Goal: Transaction & Acquisition: Purchase product/service

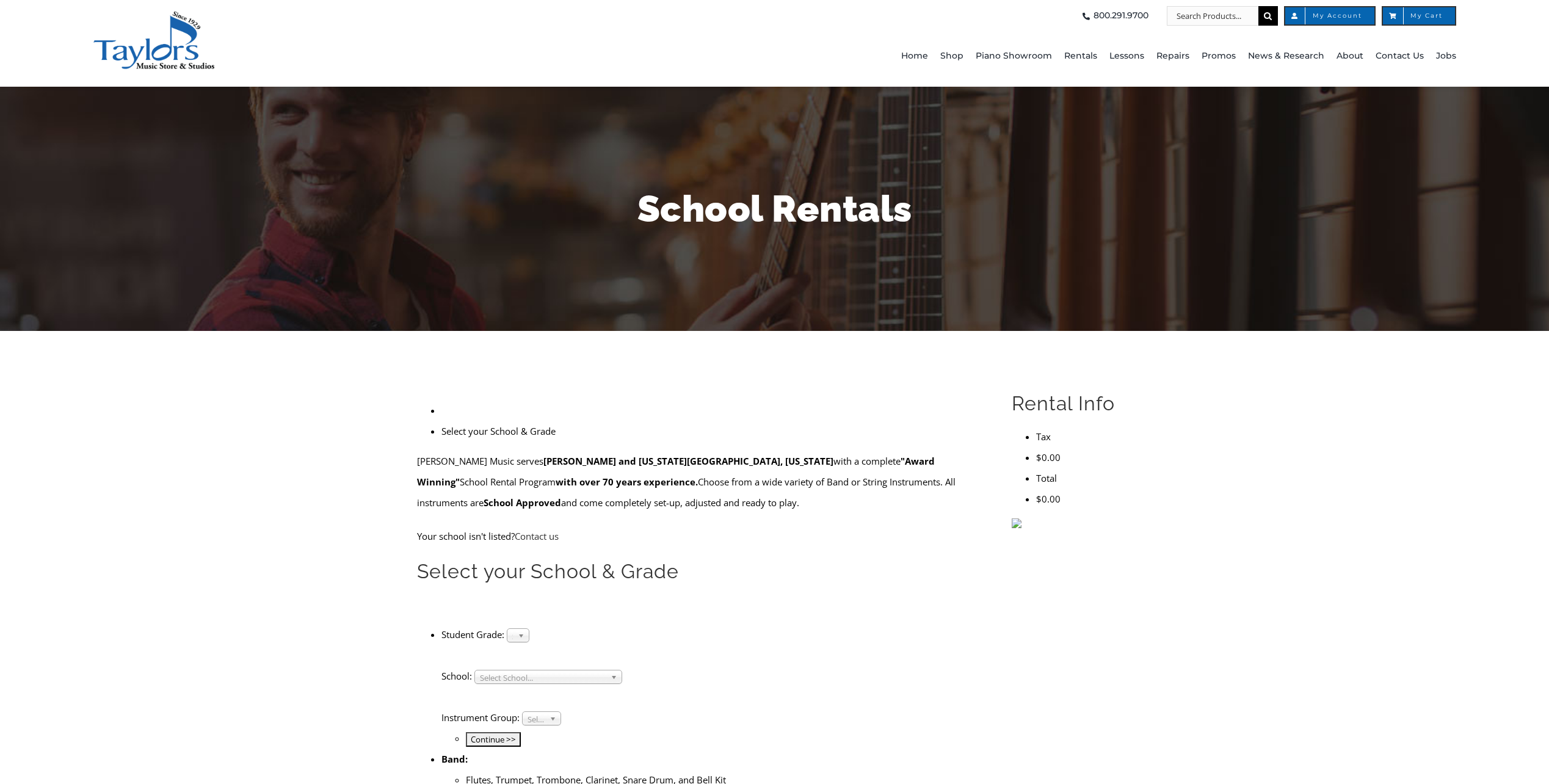
click at [513, 629] on span "Select Grade..." at bounding box center [512, 636] width 1 height 15
click at [526, 702] on li "7" at bounding box center [518, 710] width 16 height 15
click at [563, 670] on span "Select School..." at bounding box center [543, 677] width 126 height 15
click at [551, 720] on li "Arcola Middle" at bounding box center [548, 728] width 141 height 15
click at [545, 712] on span "Select Instrument Group..." at bounding box center [536, 719] width 17 height 15
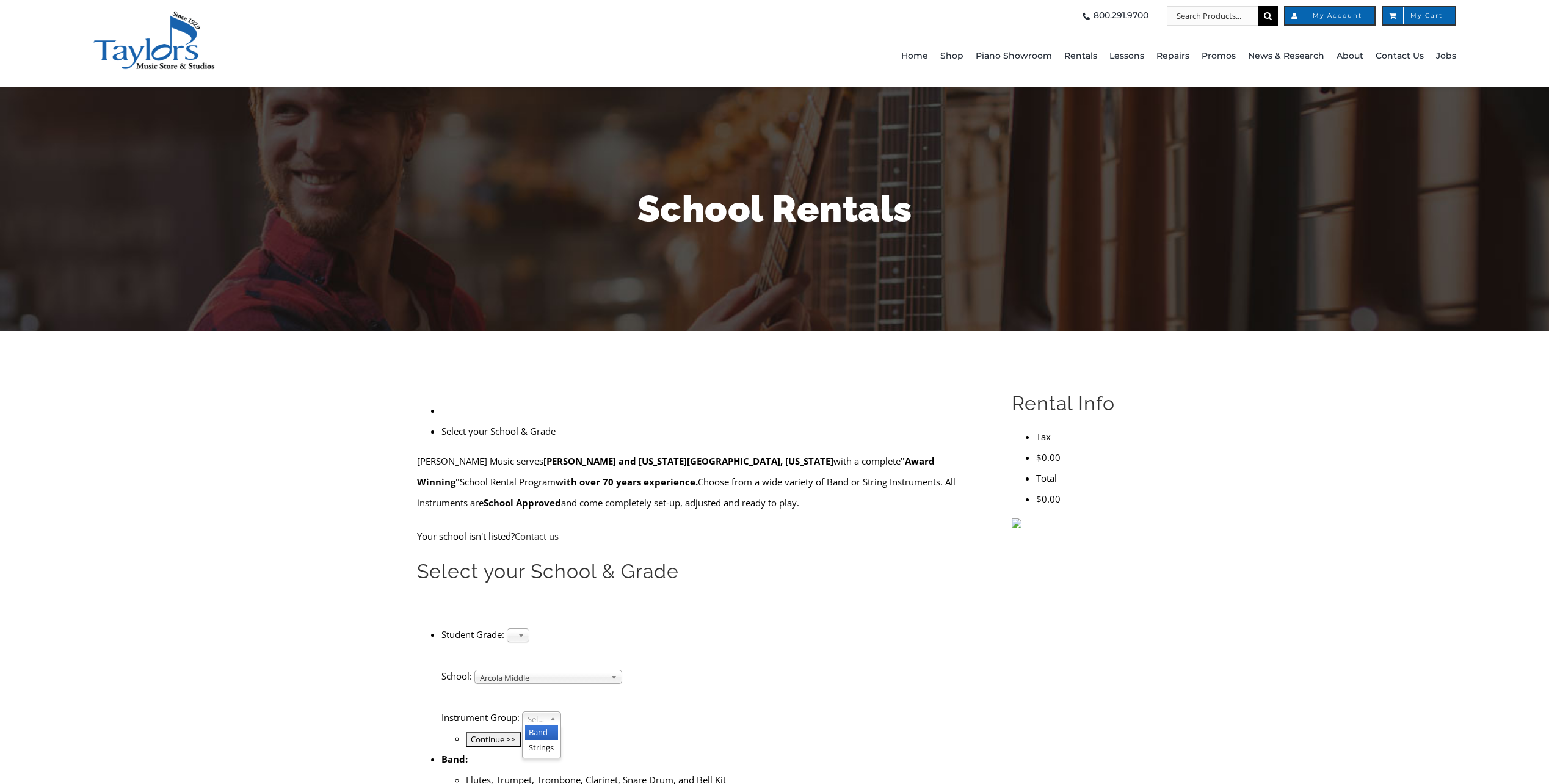
click at [554, 724] on li "Band" at bounding box center [541, 732] width 33 height 15
click at [521, 732] on input "Continue >>" at bounding box center [493, 739] width 55 height 15
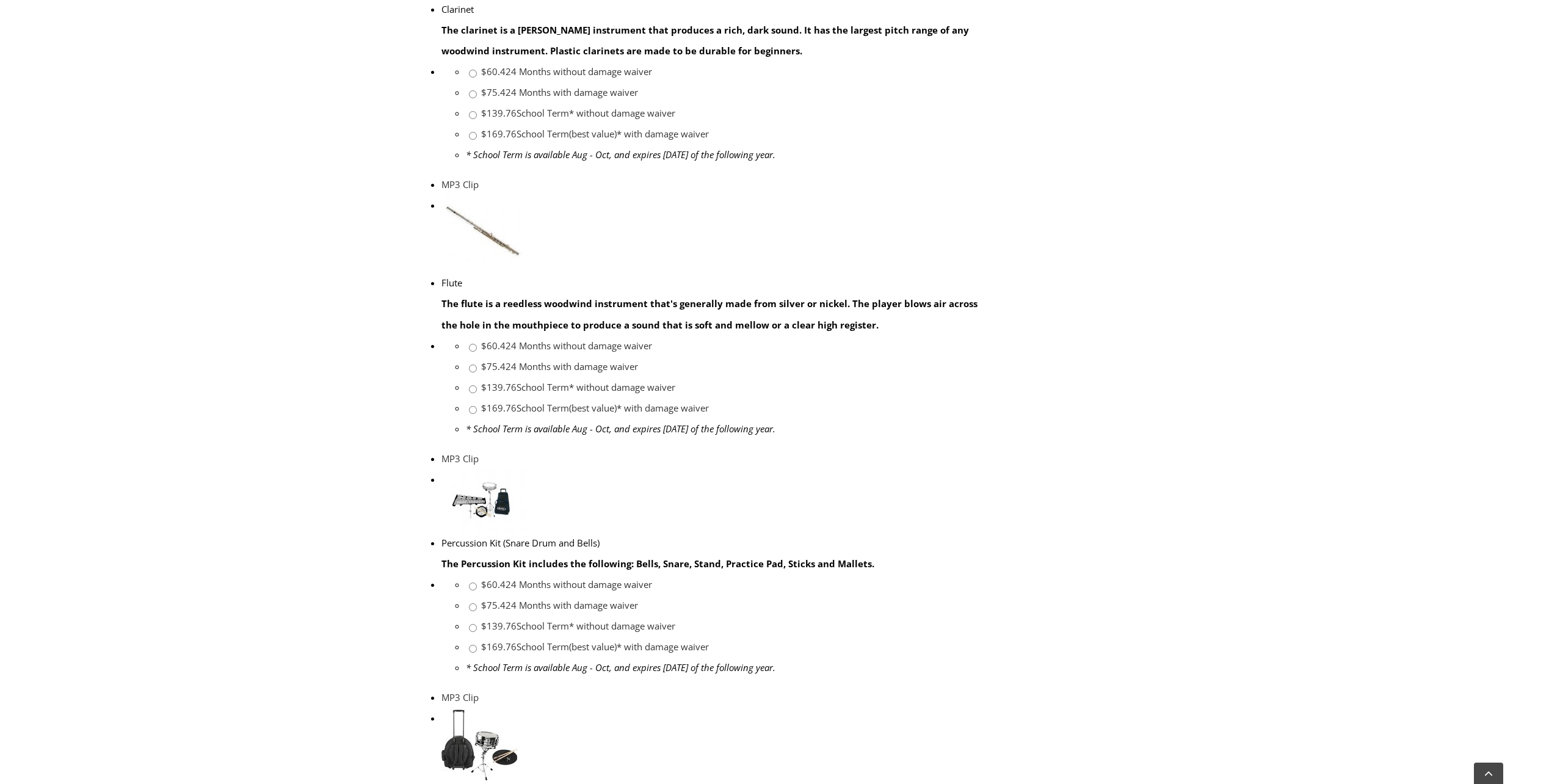
scroll to position [977, 0]
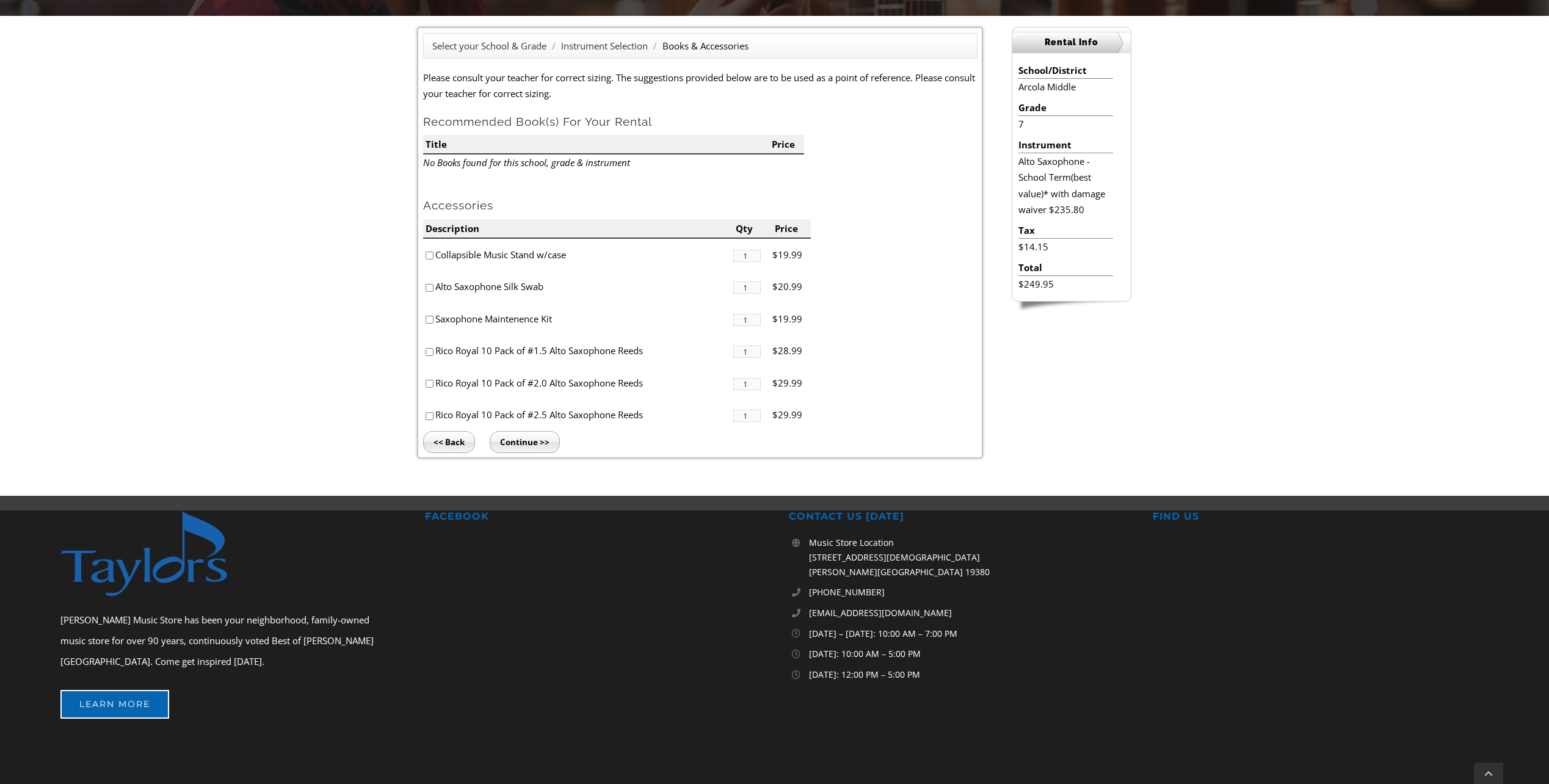
scroll to position [336, 0]
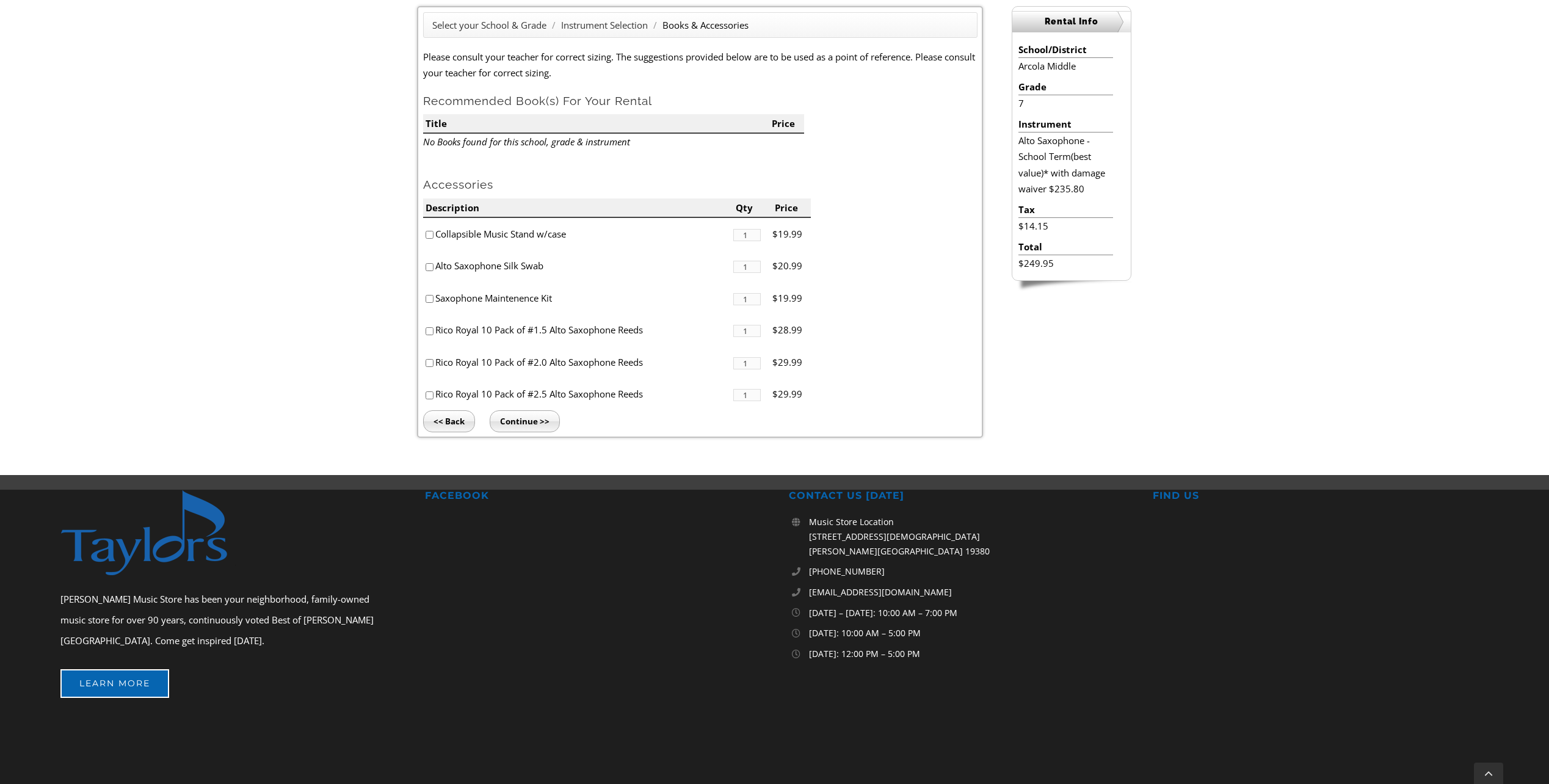
click at [429, 394] on input"] "checkbox" at bounding box center [429, 395] width 8 height 8
click at [300, 313] on div "Select your School & Grade / Instrument Selection / Books & Accessories Please …" at bounding box center [774, 235] width 1549 height 479
click at [427, 395] on input"] "checkbox" at bounding box center [429, 395] width 8 height 8
click at [429, 395] on input"] "checkbox" at bounding box center [429, 395] width 8 height 8
checkbox input"] "true"
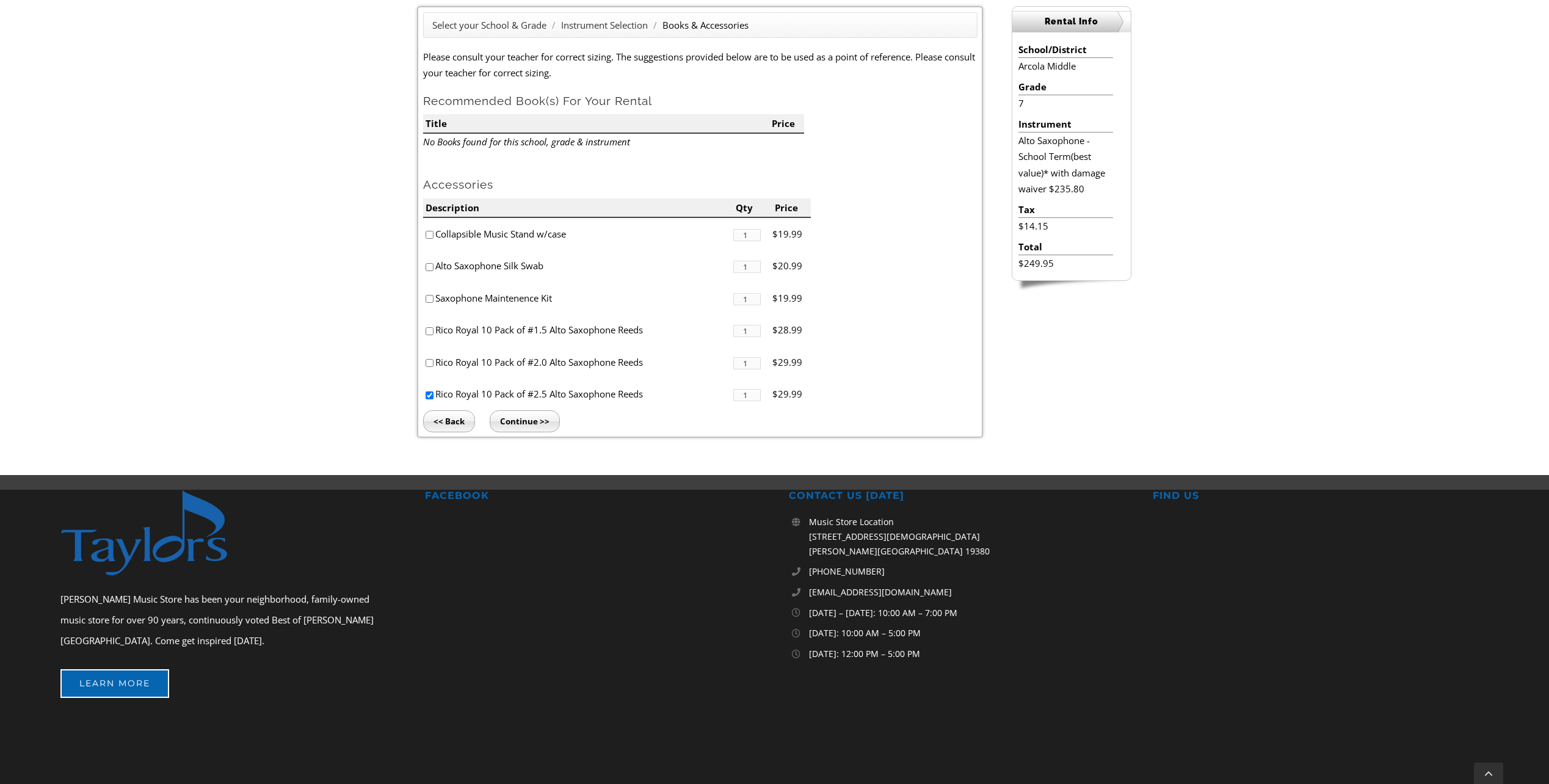
click at [308, 320] on div "Select your School & Grade / Instrument Selection / Books & Accessories Please …" at bounding box center [774, 235] width 1549 height 479
click at [537, 422] on input "Continue >>" at bounding box center [524, 421] width 70 height 22
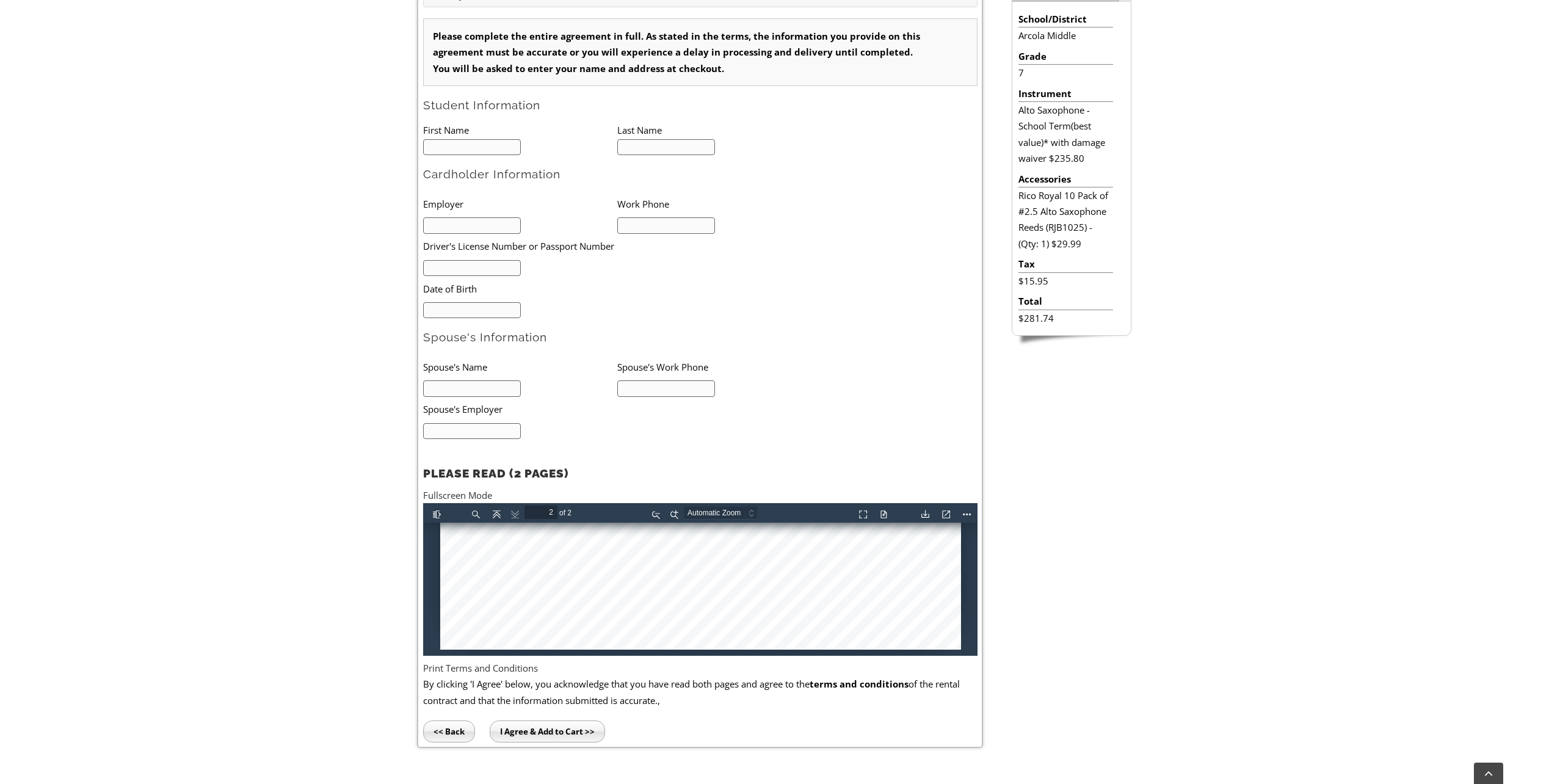
scroll to position [1600, 0]
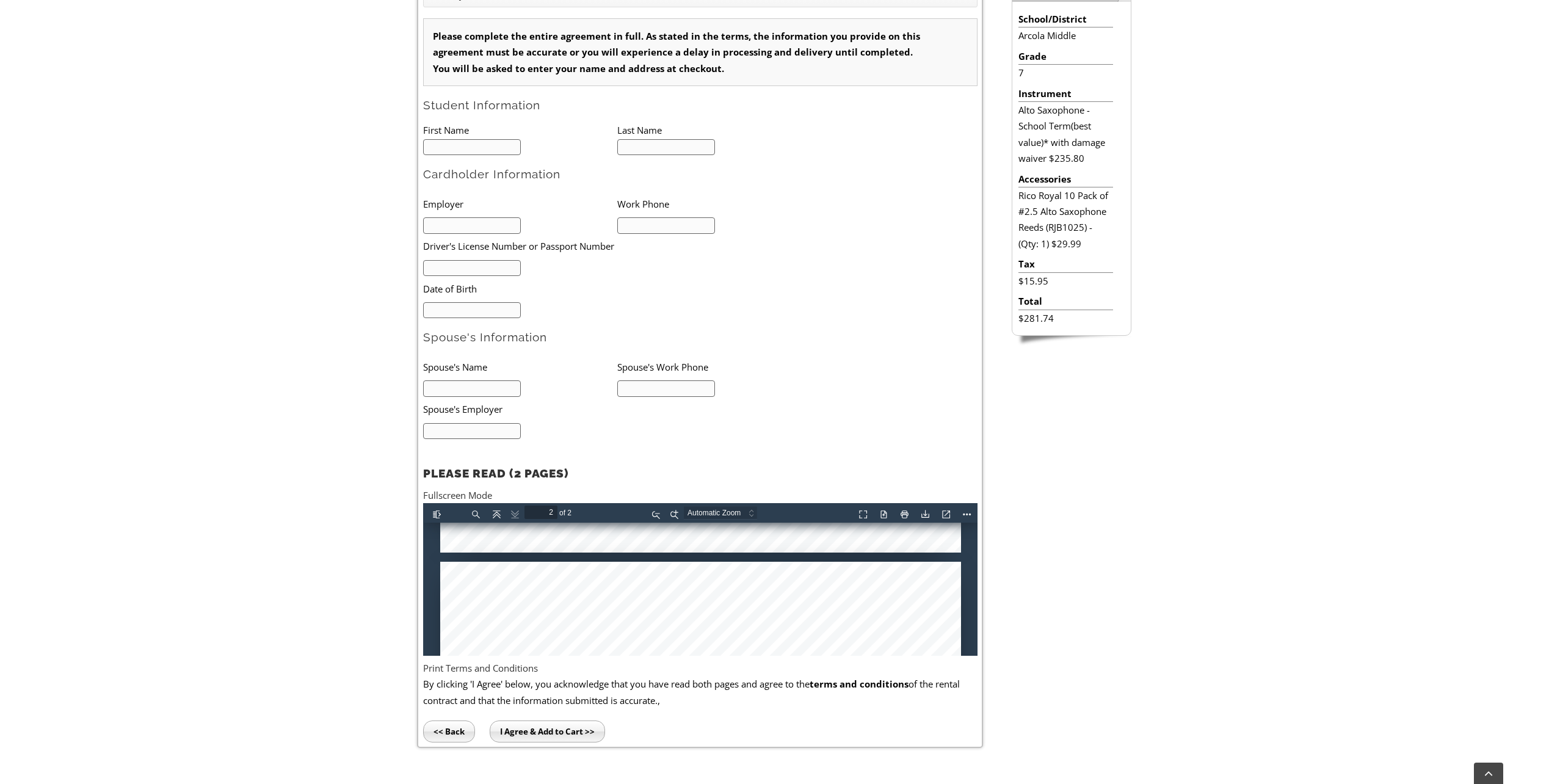
type input "1"
click at [264, 416] on div "Select your School & Grade / Instrument Selection / Books & Accessories / Stude…" at bounding box center [774, 374] width 1549 height 819
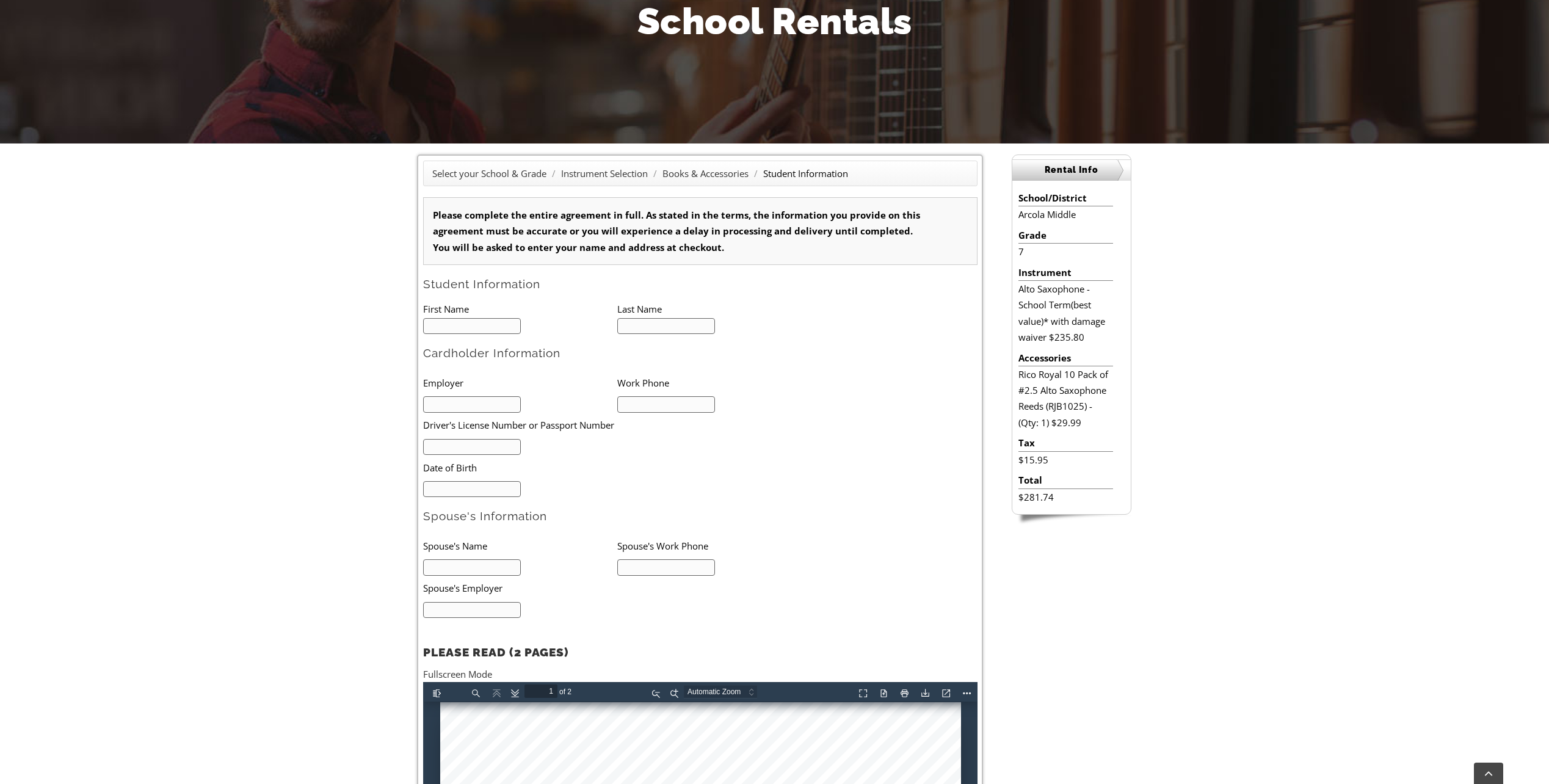
scroll to position [183, 0]
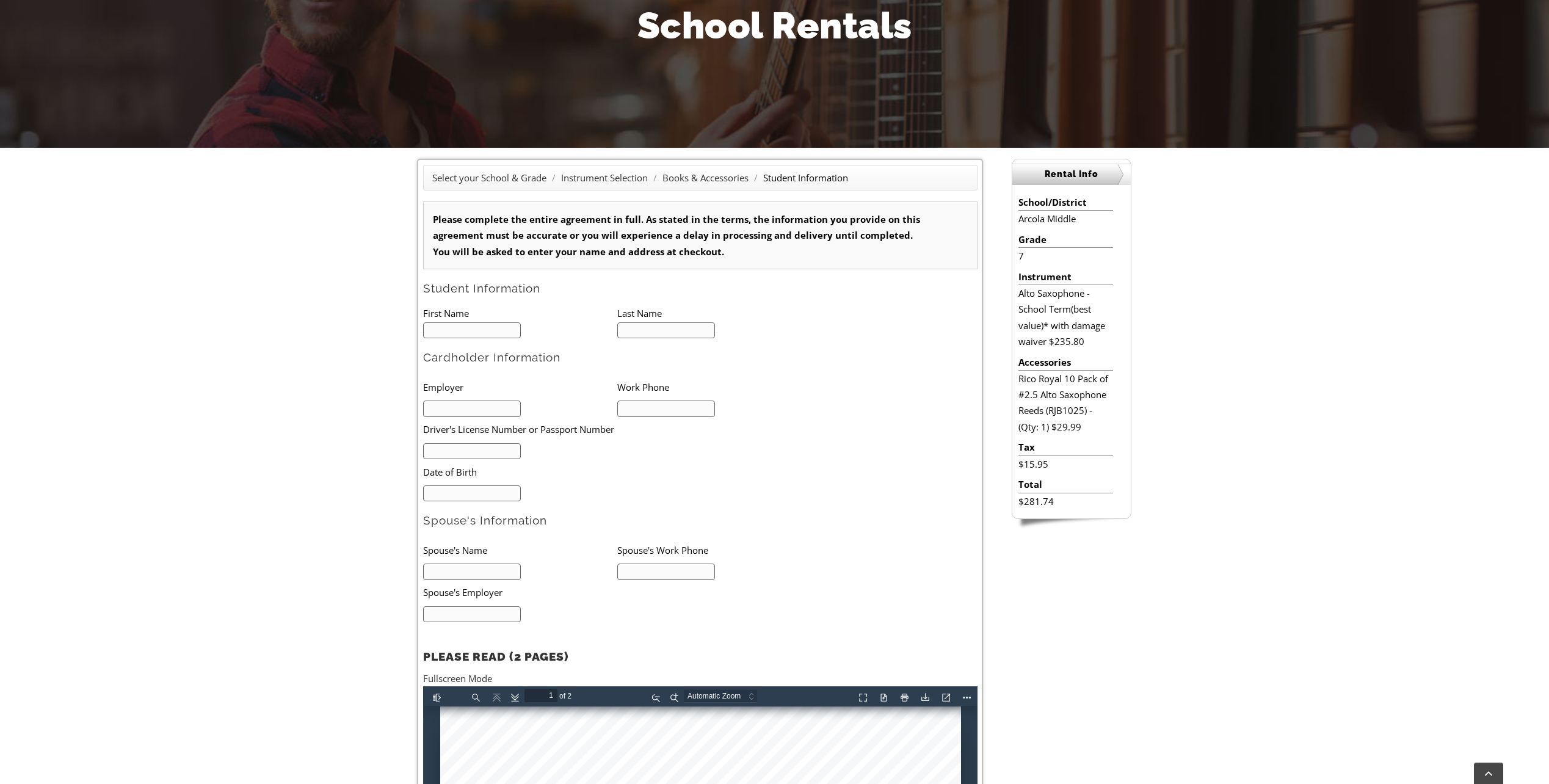
click at [470, 332] on input "text" at bounding box center [472, 330] width 98 height 16
type input "Lynwood"
type input "Rodgers"
click at [468, 568] on input "text" at bounding box center [472, 572] width 98 height 16
type input "Dawn Rodgers"
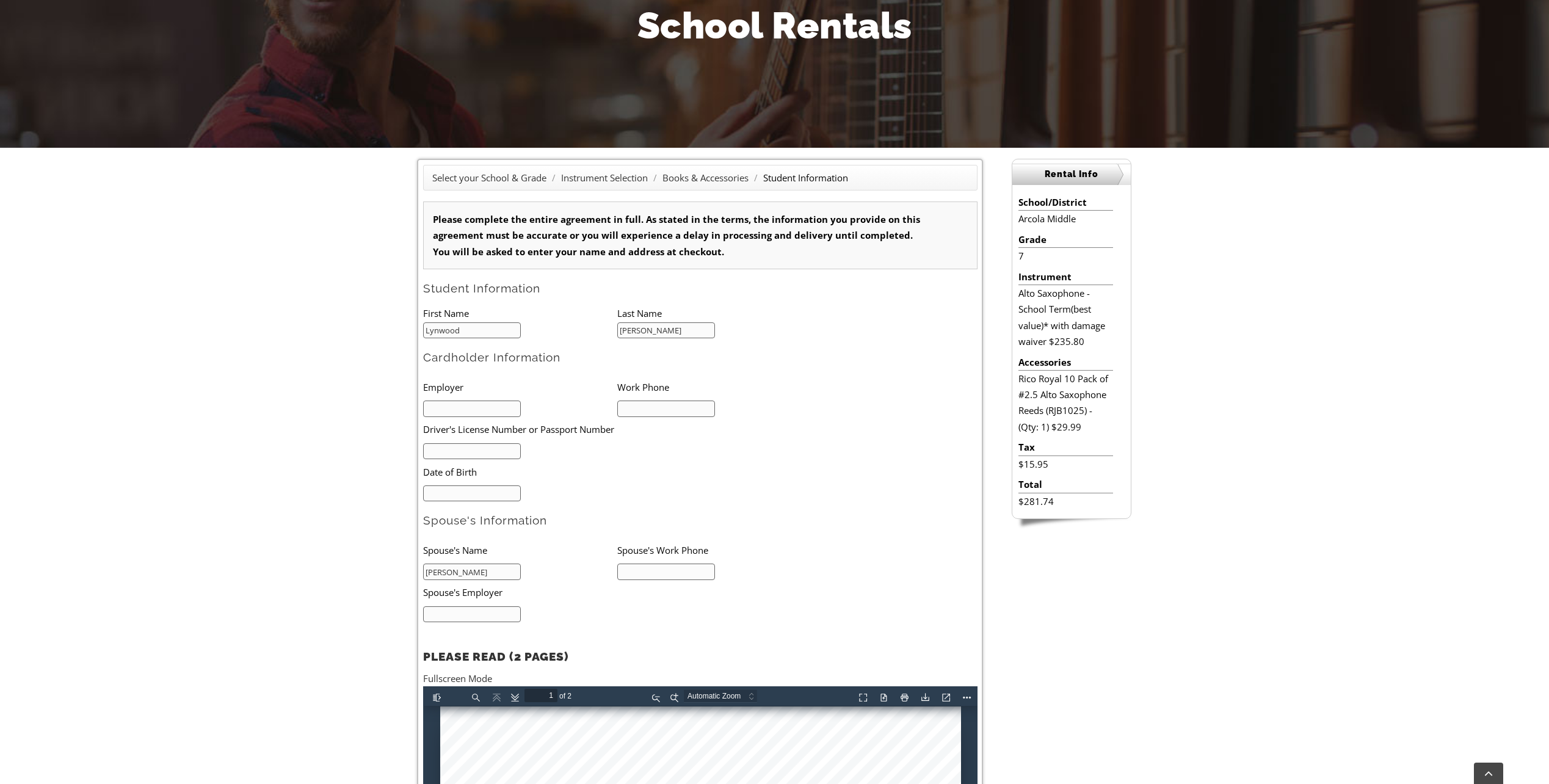
click at [648, 573] on input "text" at bounding box center [666, 572] width 98 height 16
type input "610-812-9435"
click at [455, 619] on input "text" at bounding box center [472, 614] width 98 height 16
type input "CORE"
click at [451, 406] on input "text" at bounding box center [472, 409] width 98 height 16
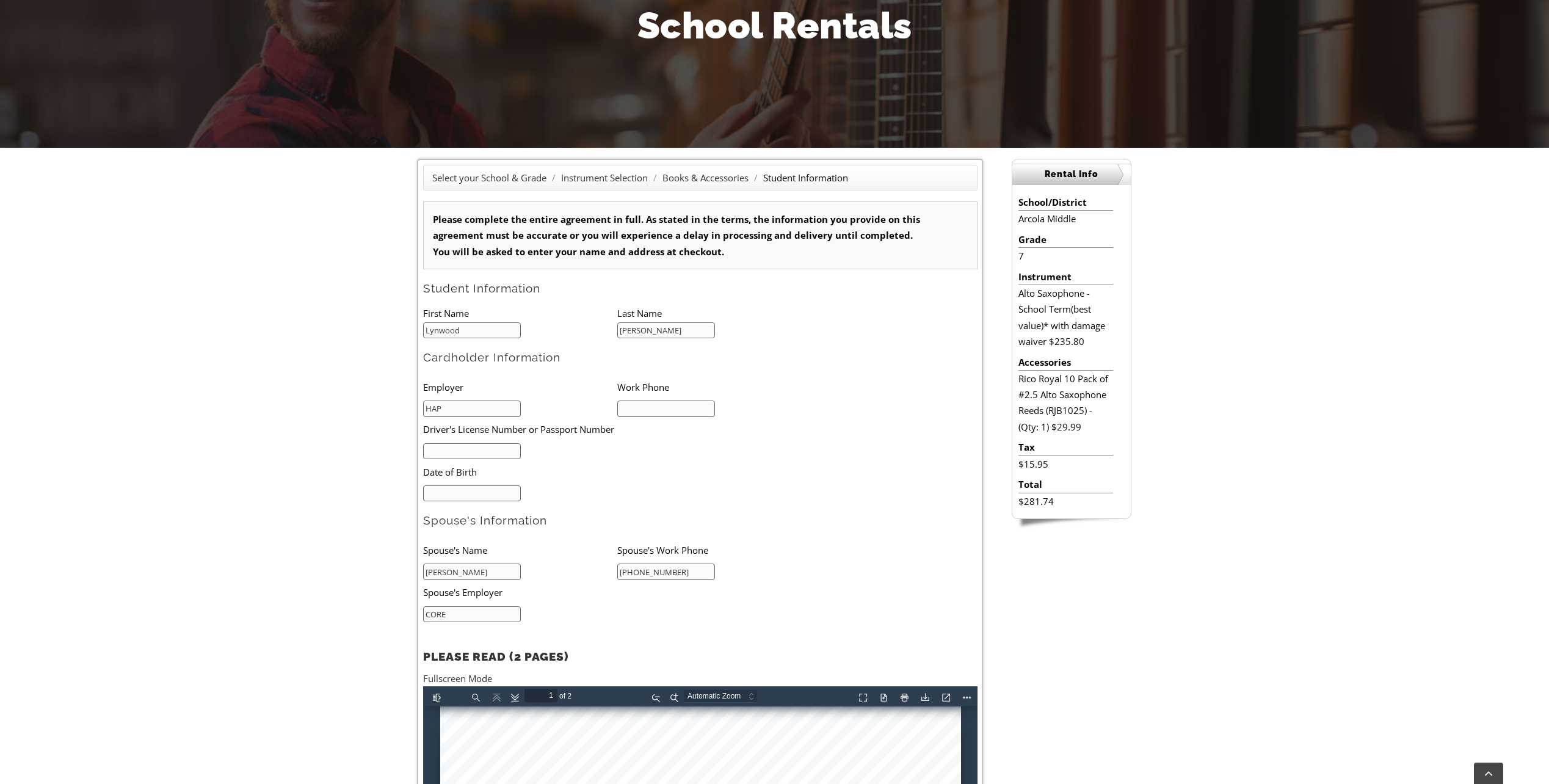
type input "HAP"
click at [645, 409] on input "text" at bounding box center [666, 409] width 98 height 16
type input "610-246-8117"
click at [462, 447] on input "text" at bounding box center [472, 451] width 98 height 16
click at [477, 447] on input "text" at bounding box center [472, 451] width 98 height 16
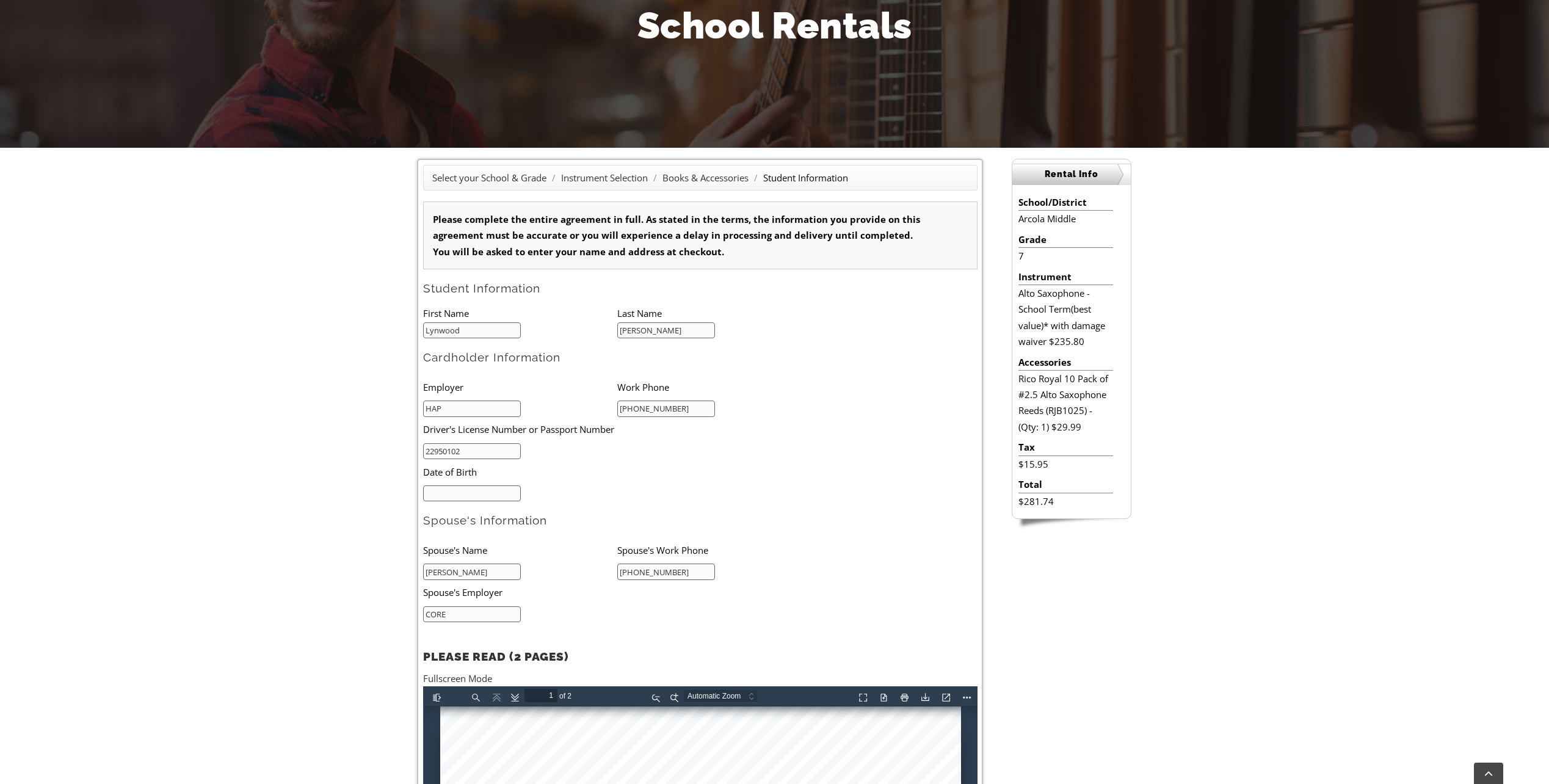
type input "22950102"
type input "02/07/1973"
click at [619, 487] on ul "Employer Work Phone HAP 610-246-8117 Driver's License Number or Passport Number…" at bounding box center [617, 437] width 388 height 127
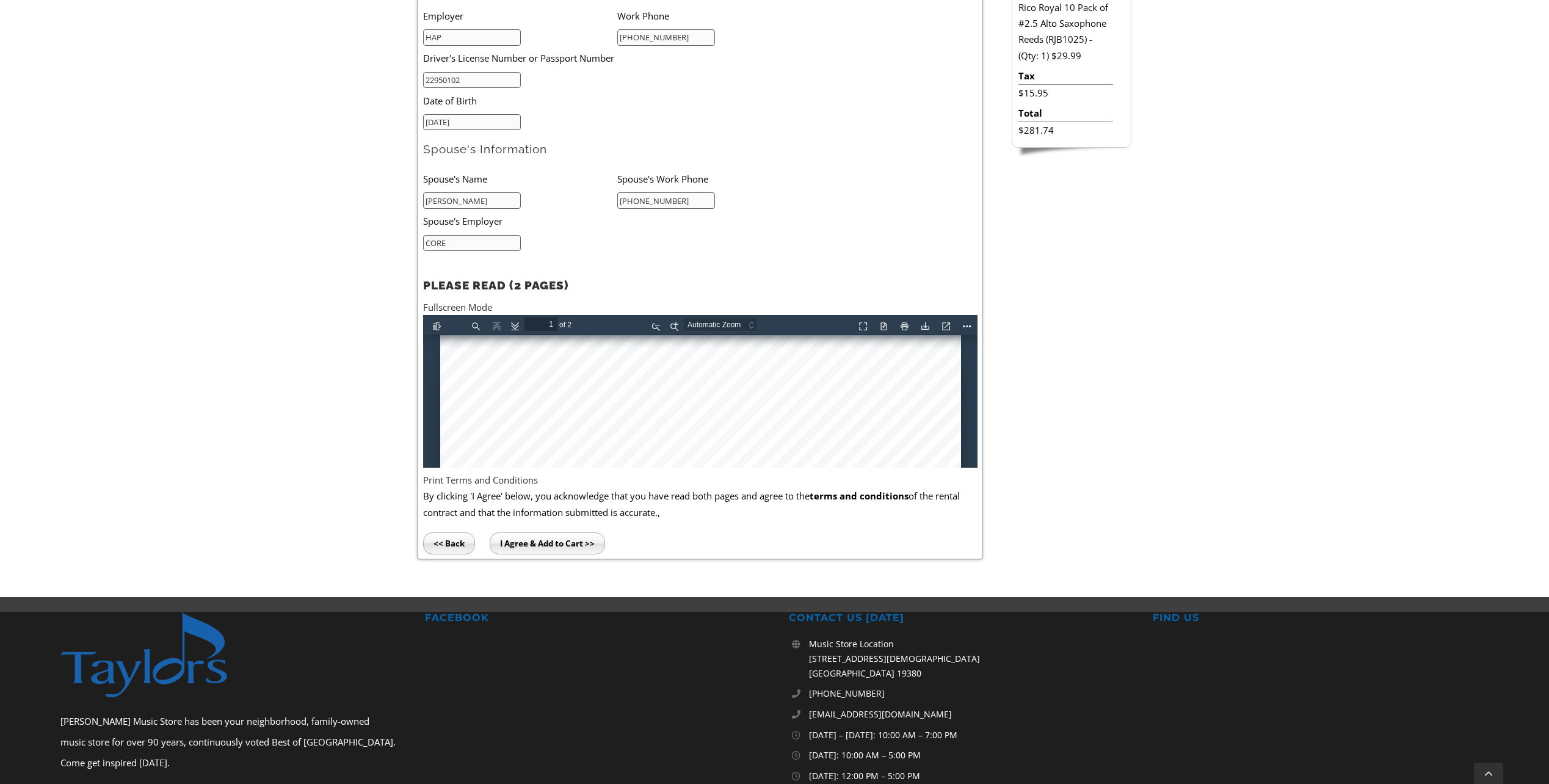
scroll to position [671, 0]
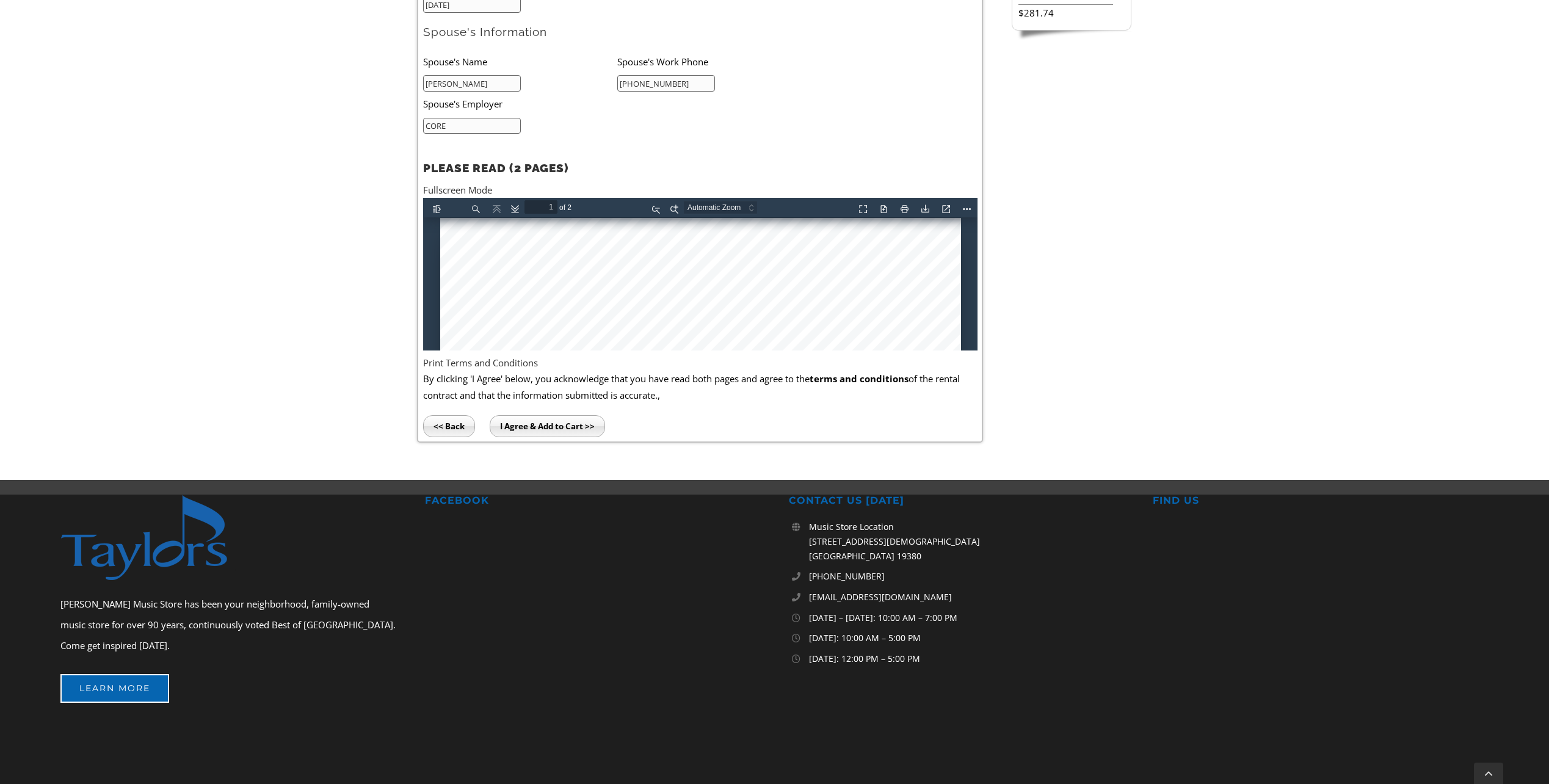
click at [559, 427] on input "I Agree & Add to Cart >>" at bounding box center [547, 426] width 115 height 22
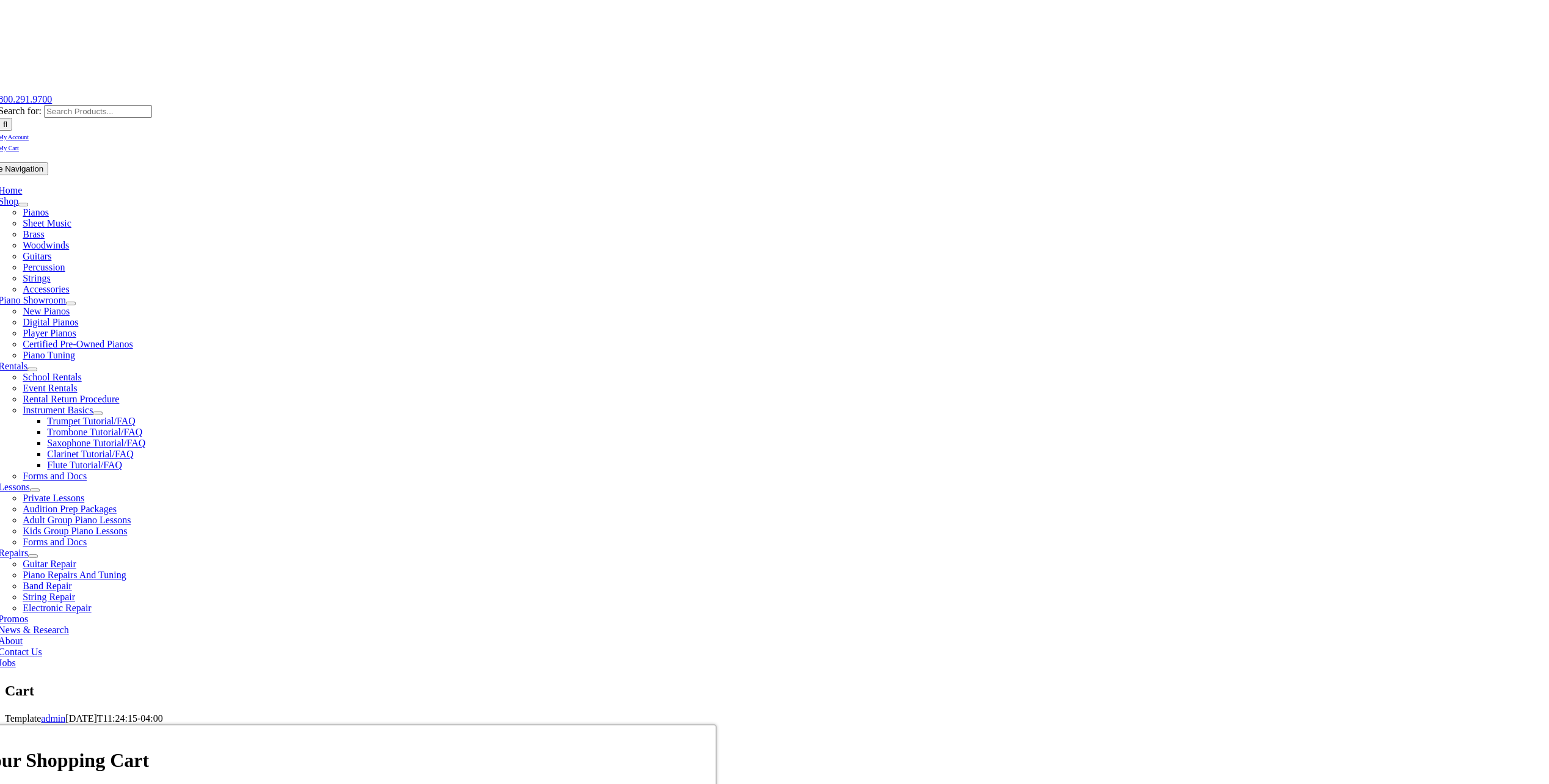
scroll to position [122, 0]
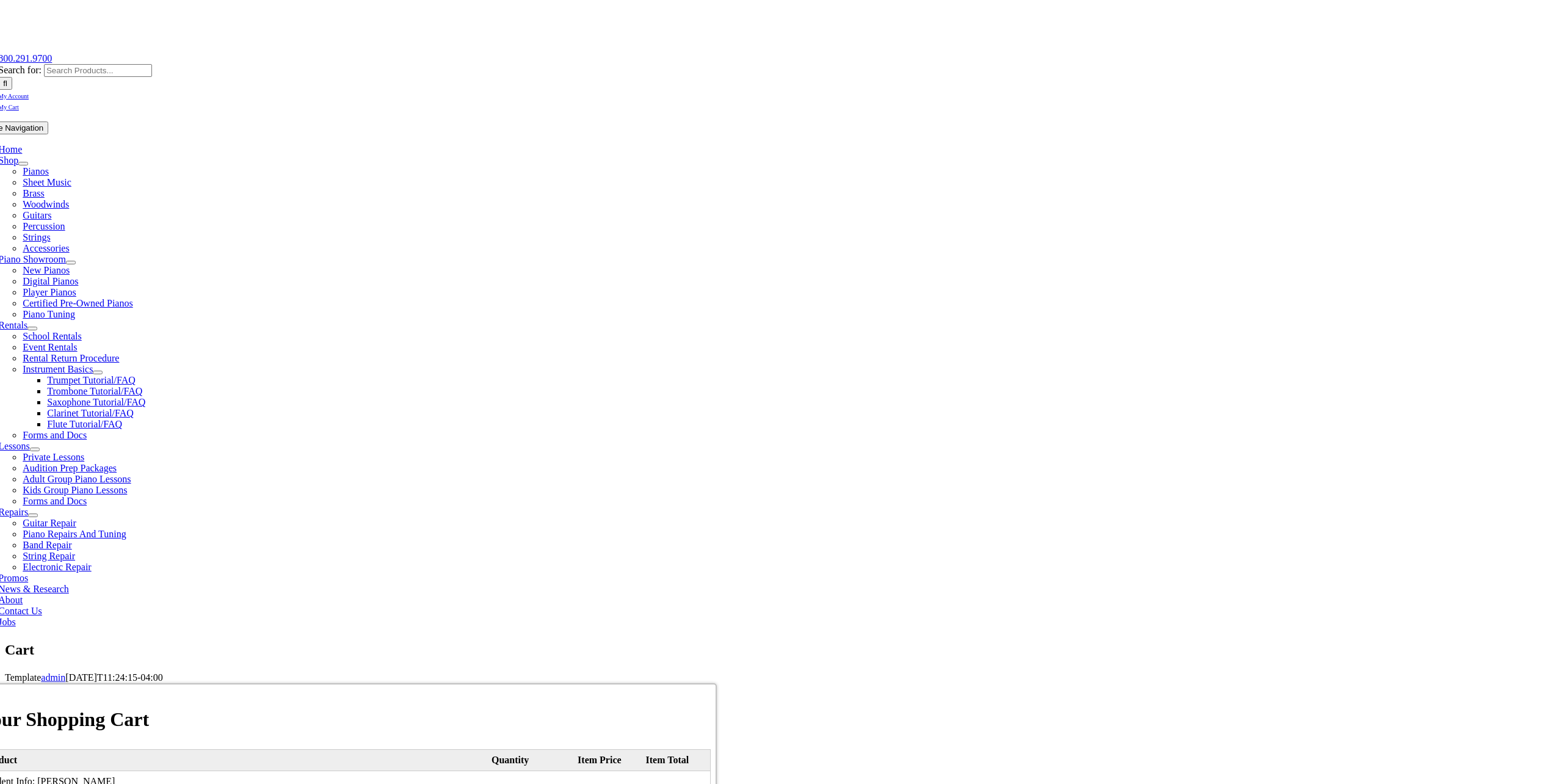
select select "PA"
